Goal: Check status: Check status

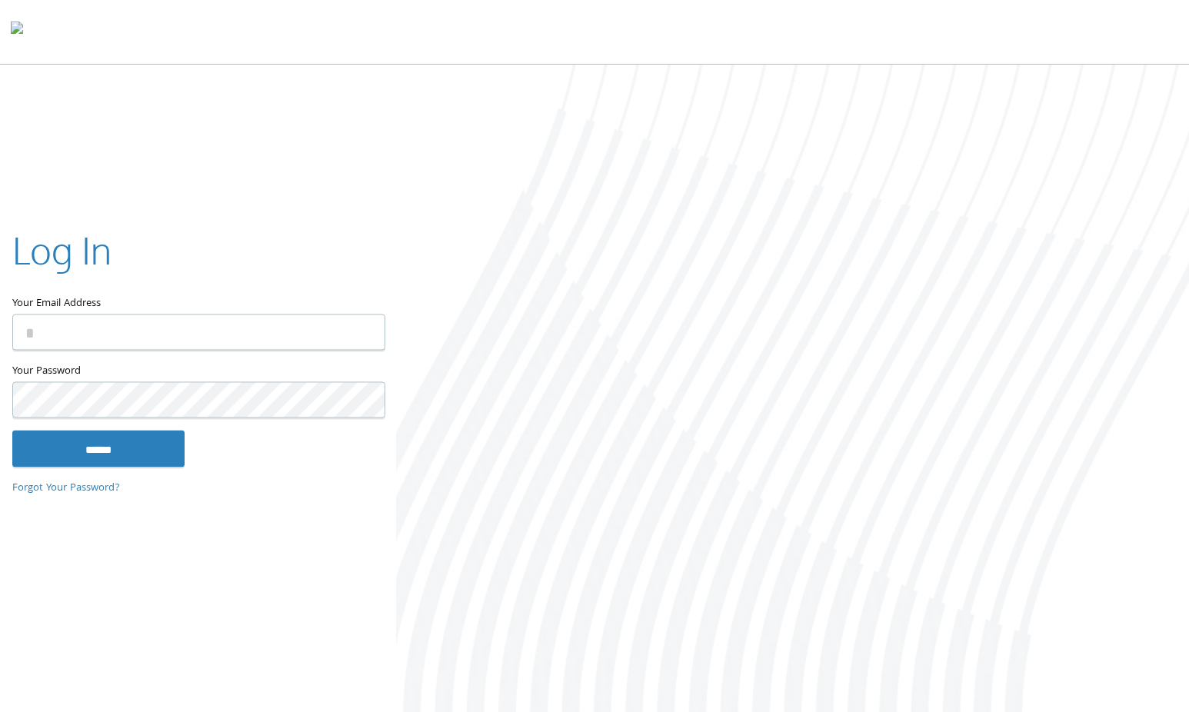
type input "**********"
click at [137, 459] on input "******" at bounding box center [98, 449] width 172 height 37
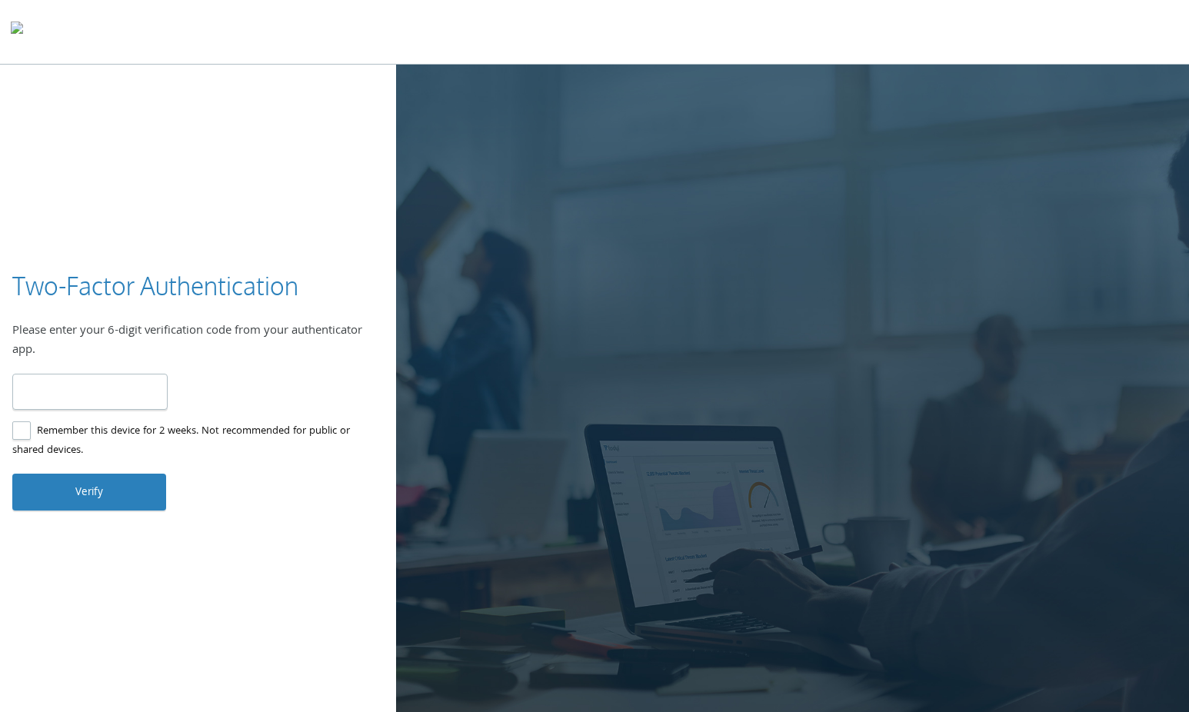
type input "******"
